Goal: Task Accomplishment & Management: Manage account settings

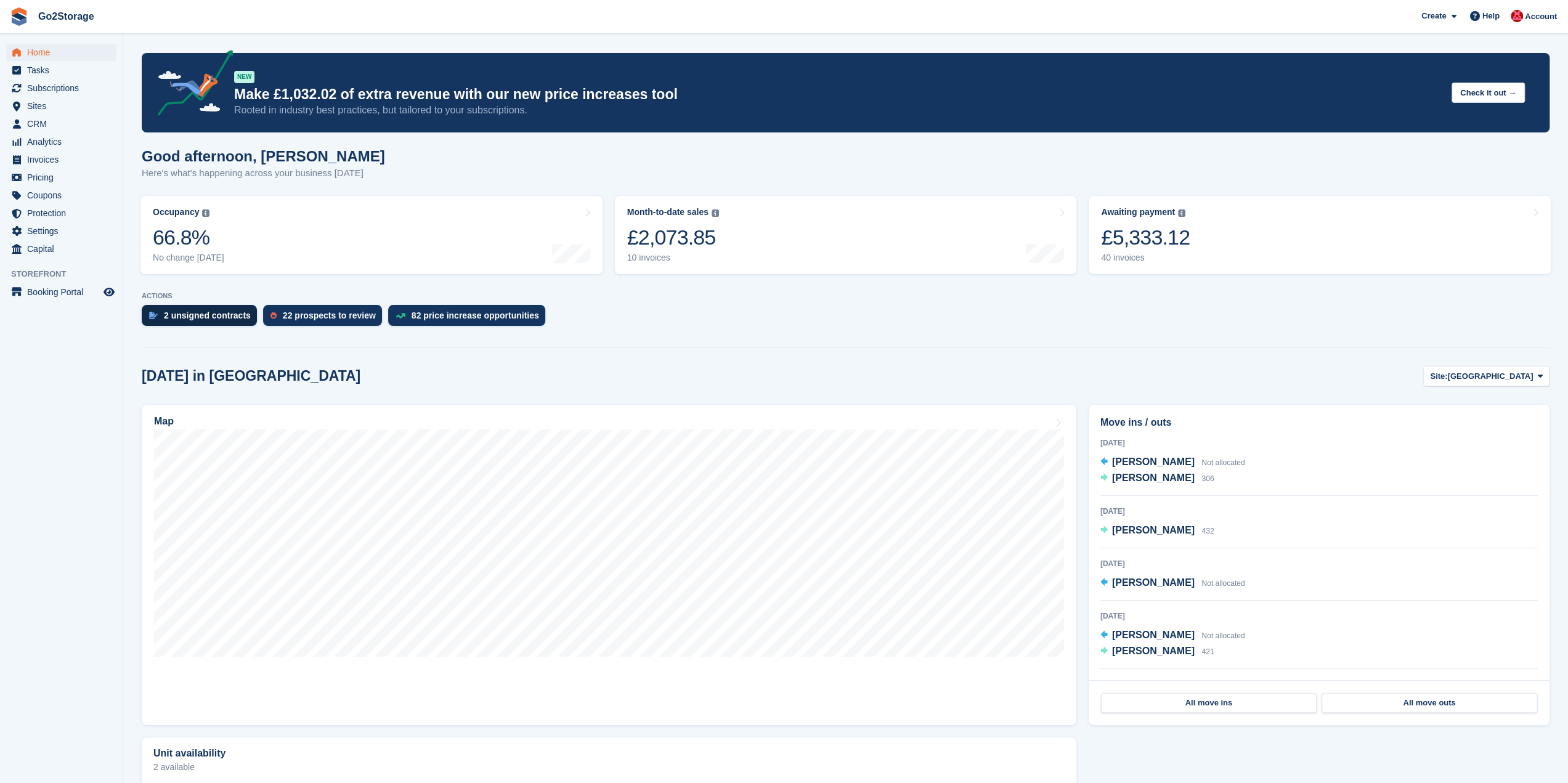
click at [225, 316] on div "2 unsigned contracts" at bounding box center [207, 316] width 87 height 10
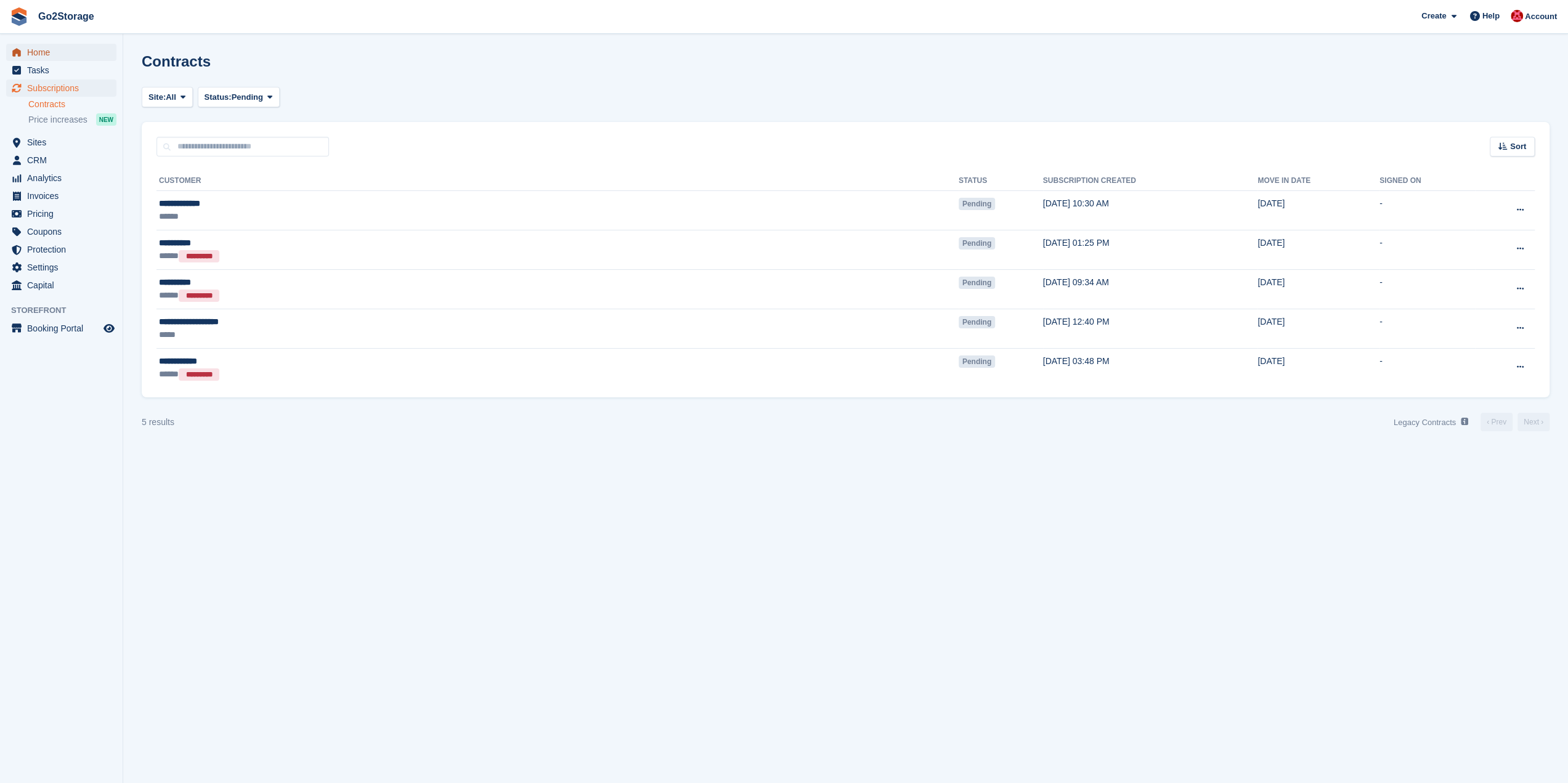
click at [48, 52] on span "Home" at bounding box center [63, 52] width 74 height 17
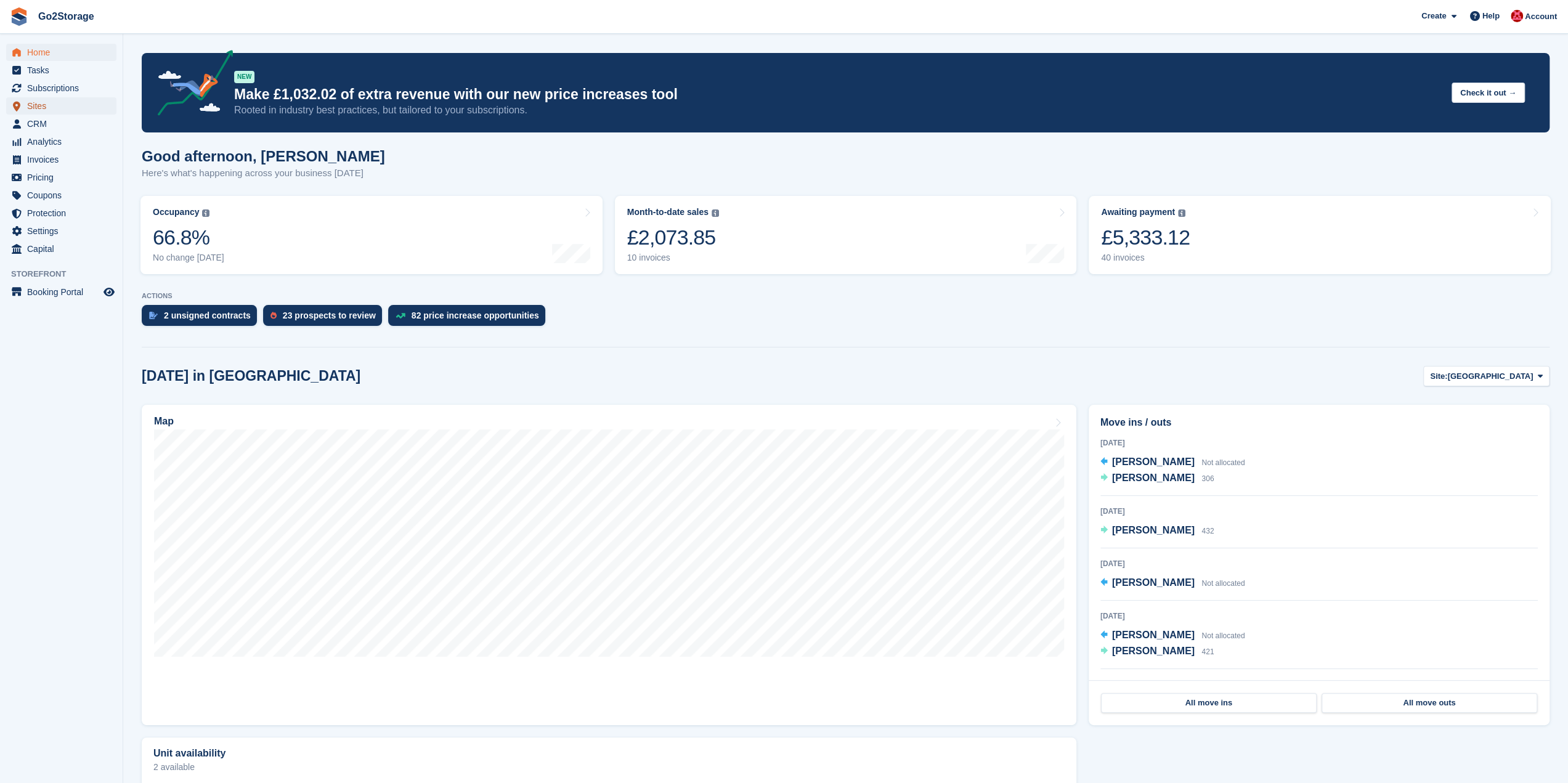
click at [48, 102] on span "Sites" at bounding box center [63, 106] width 74 height 17
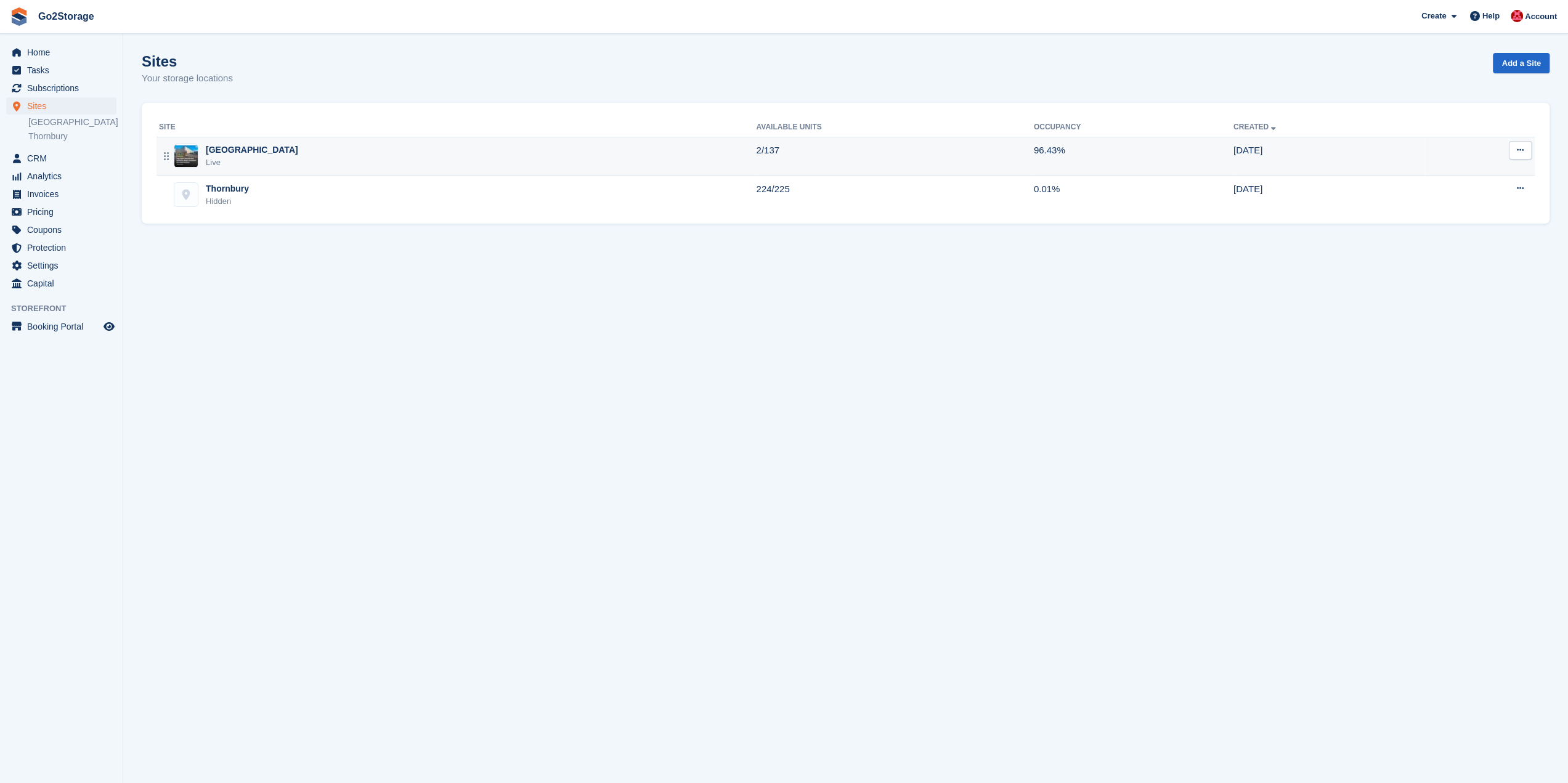
click at [306, 151] on div "Bristol Live" at bounding box center [457, 156] width 597 height 25
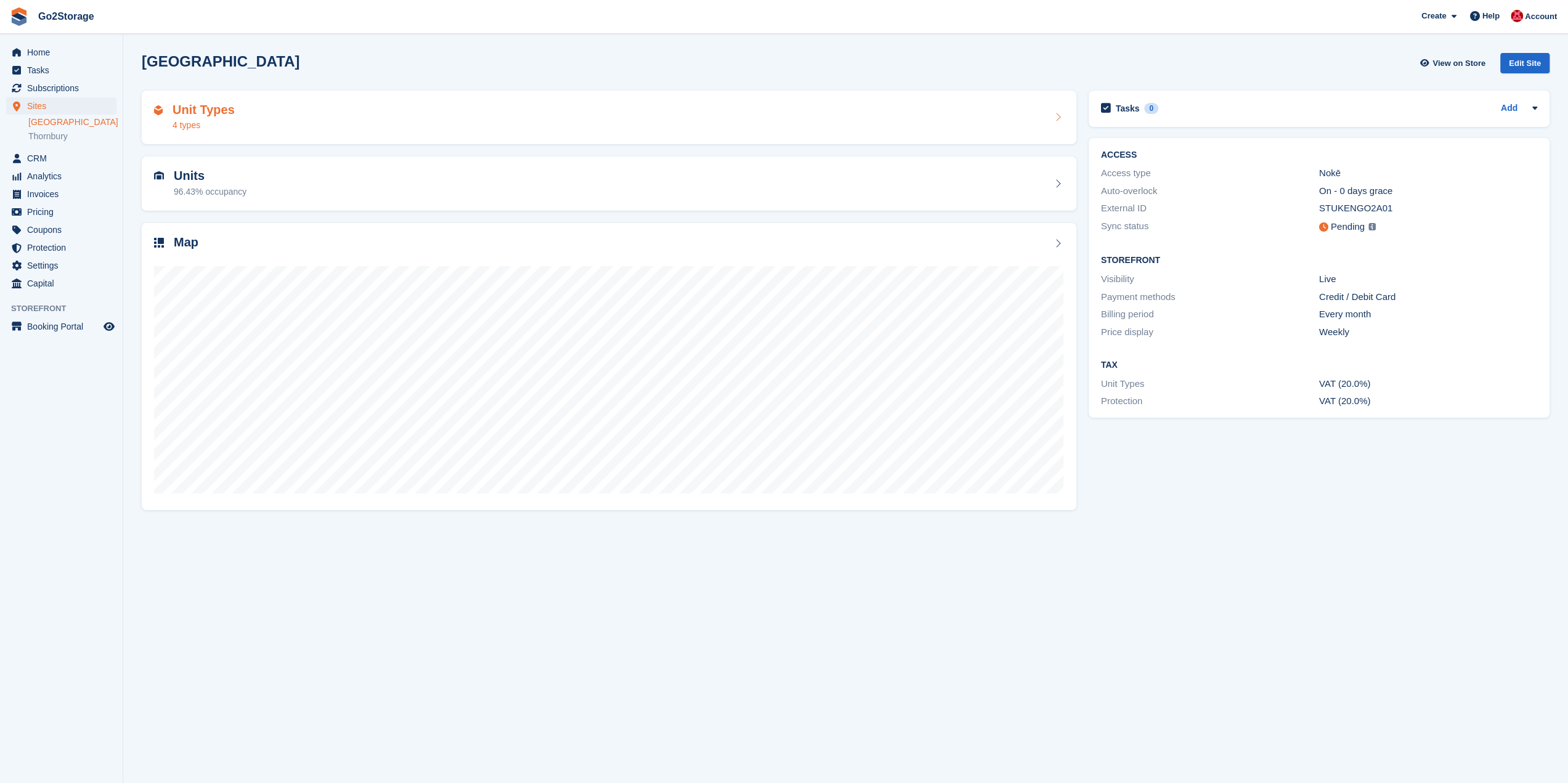
click at [670, 128] on div "Unit Types 4 types" at bounding box center [609, 117] width 910 height 30
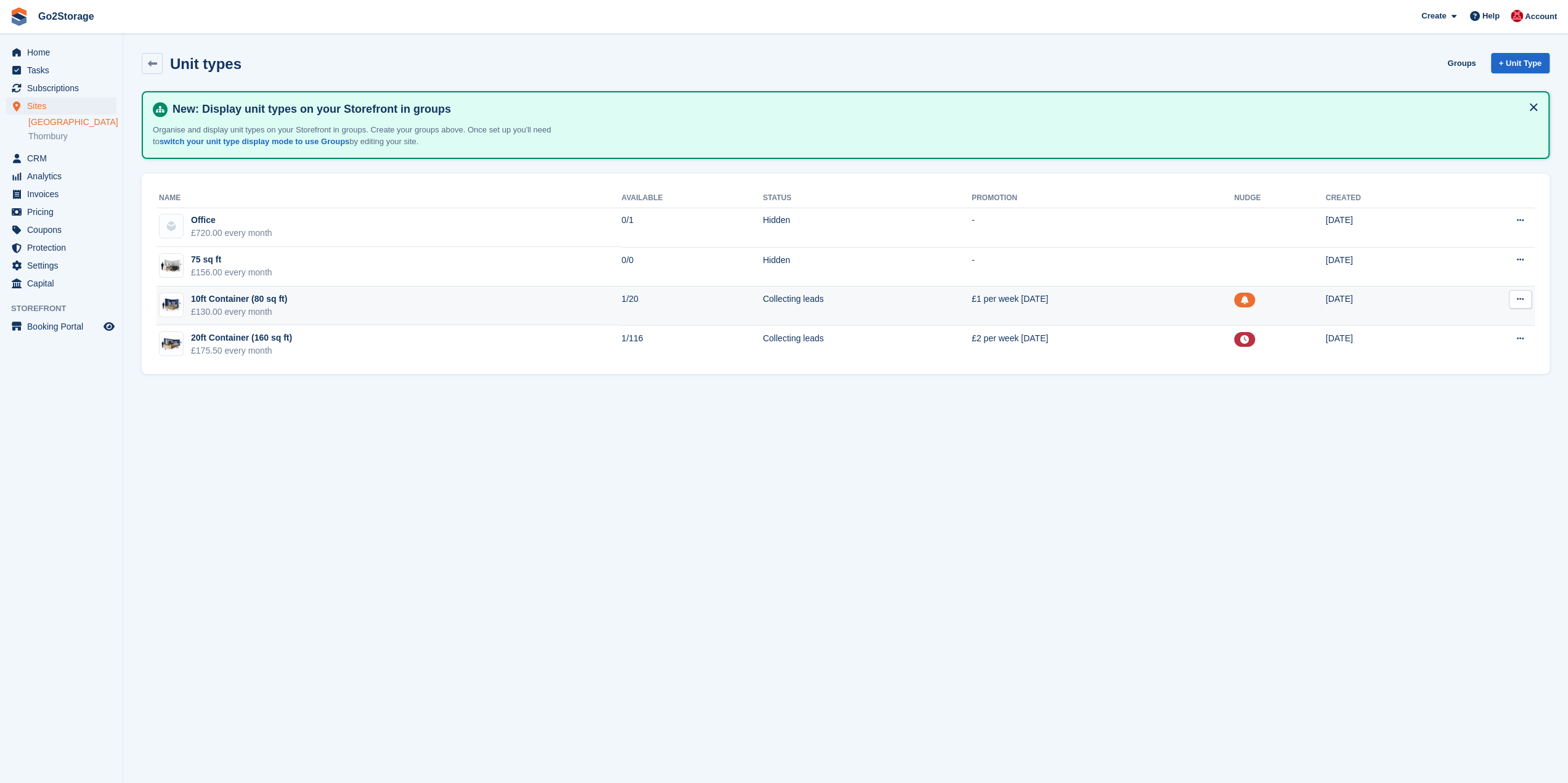
click at [1522, 297] on icon at bounding box center [1520, 299] width 7 height 8
click at [1442, 325] on p "Edit unit type" at bounding box center [1472, 323] width 107 height 16
